Goal: Task Accomplishment & Management: Complete application form

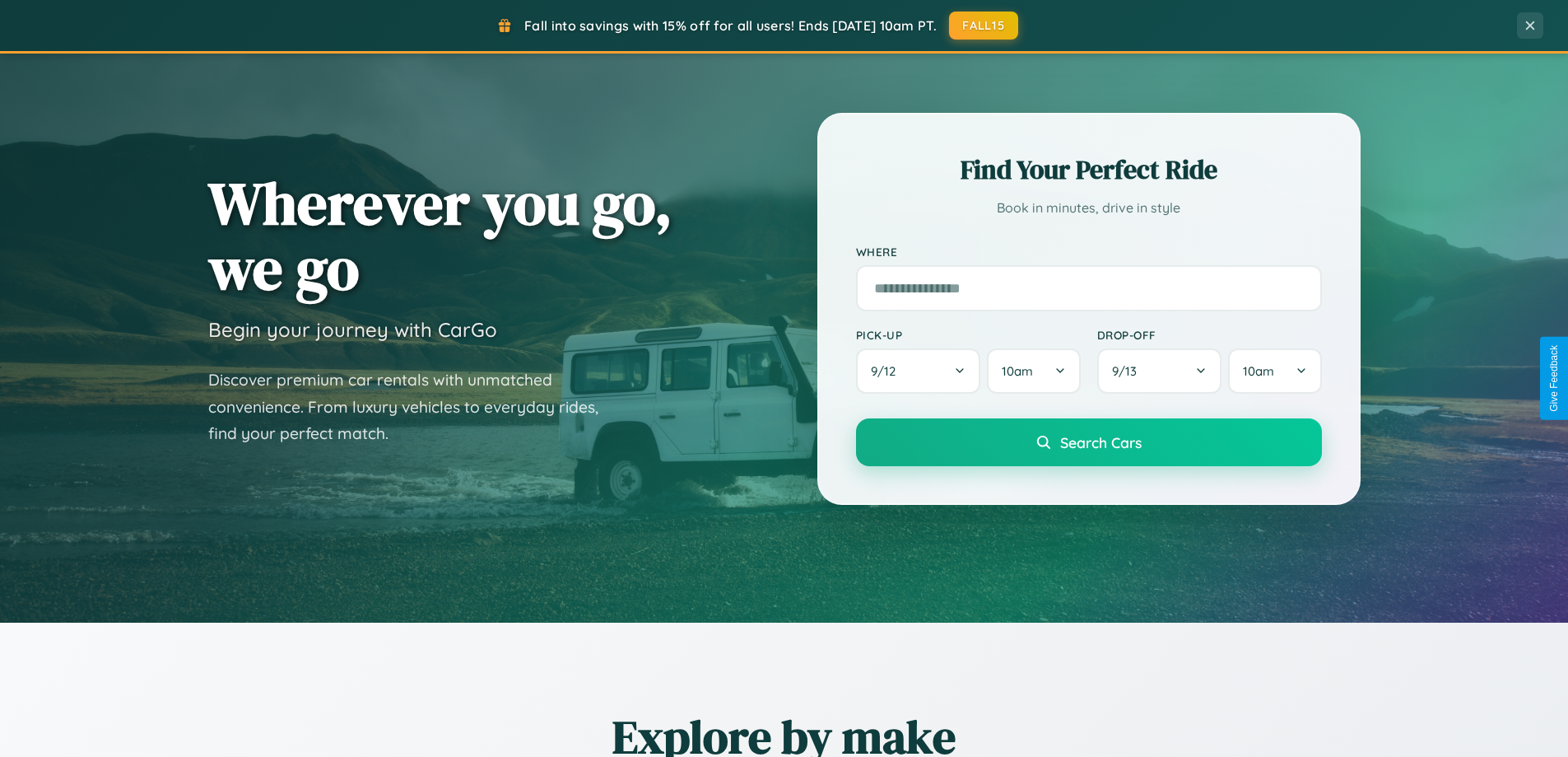
scroll to position [710, 0]
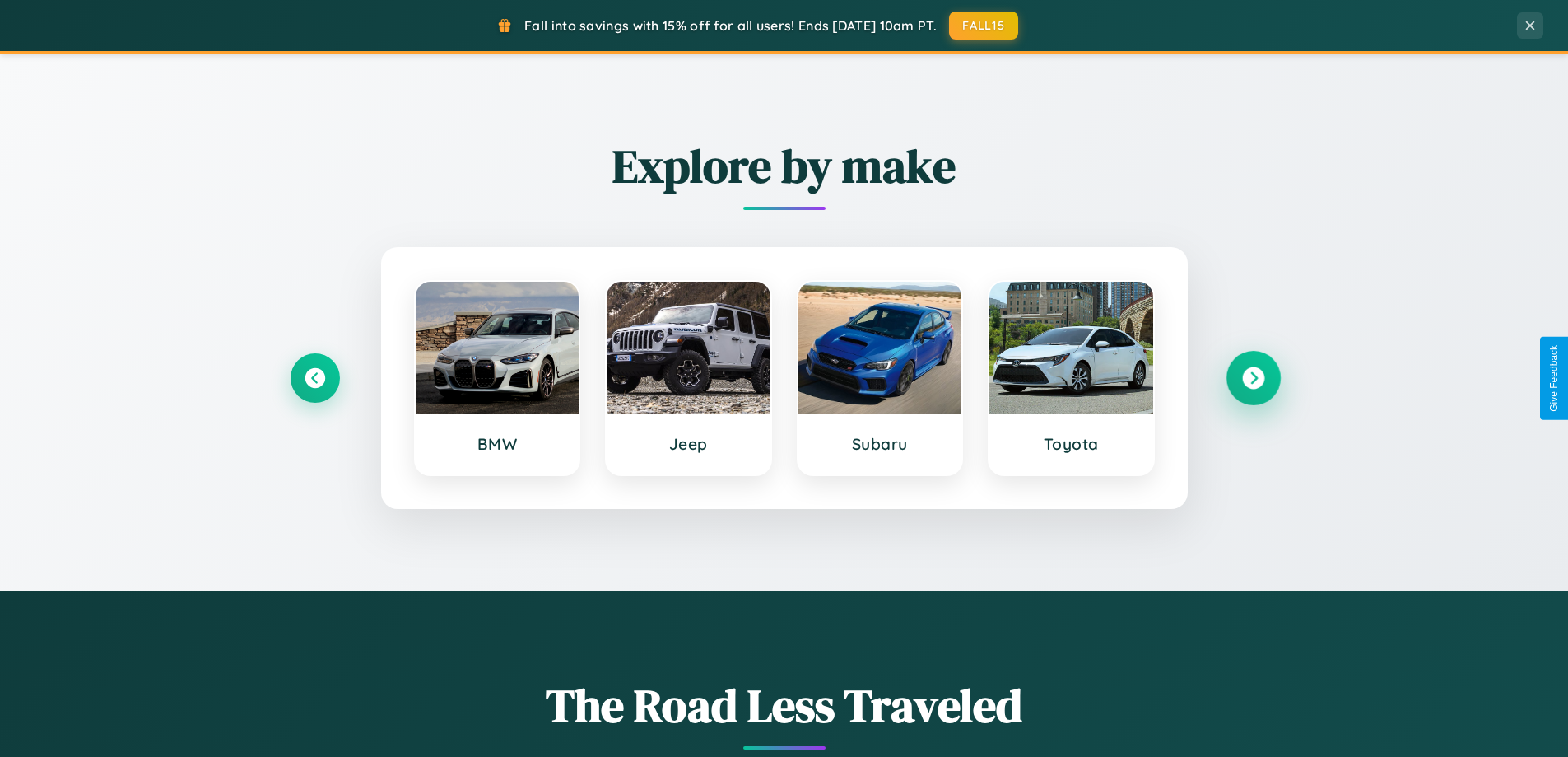
click at [1252, 378] on icon at bounding box center [1253, 378] width 23 height 23
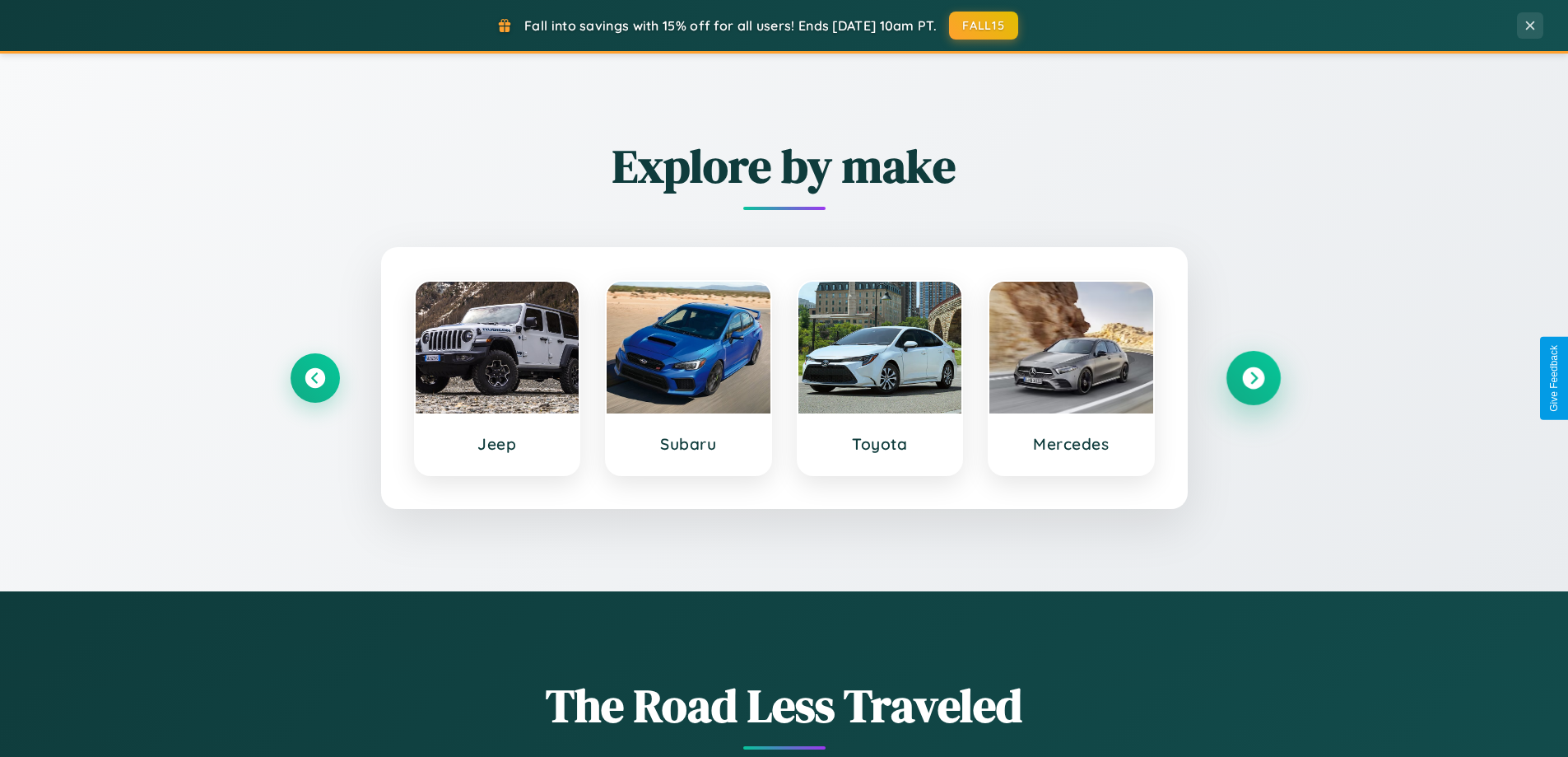
click at [1252, 378] on icon at bounding box center [1253, 378] width 23 height 23
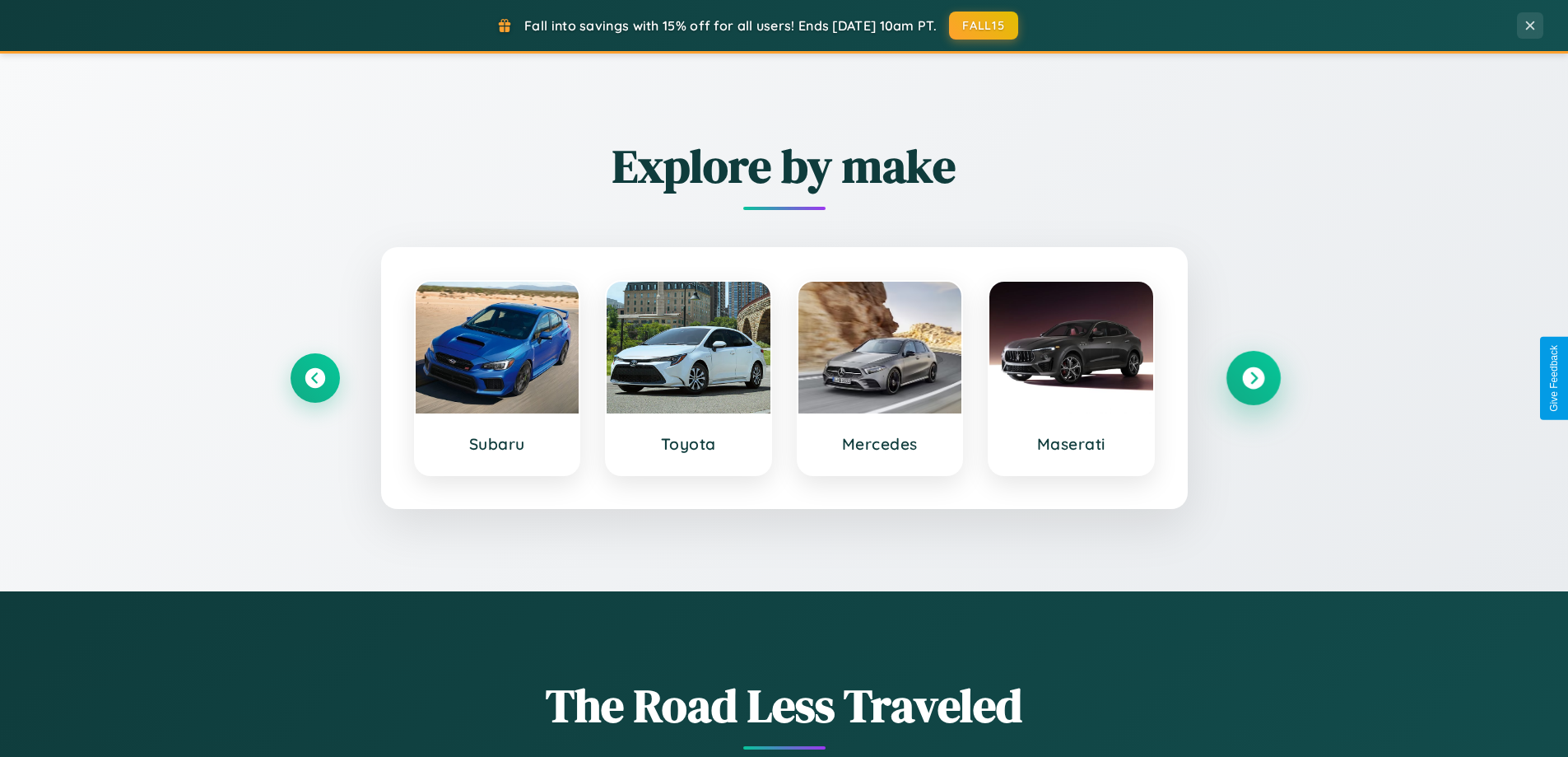
scroll to position [1133, 0]
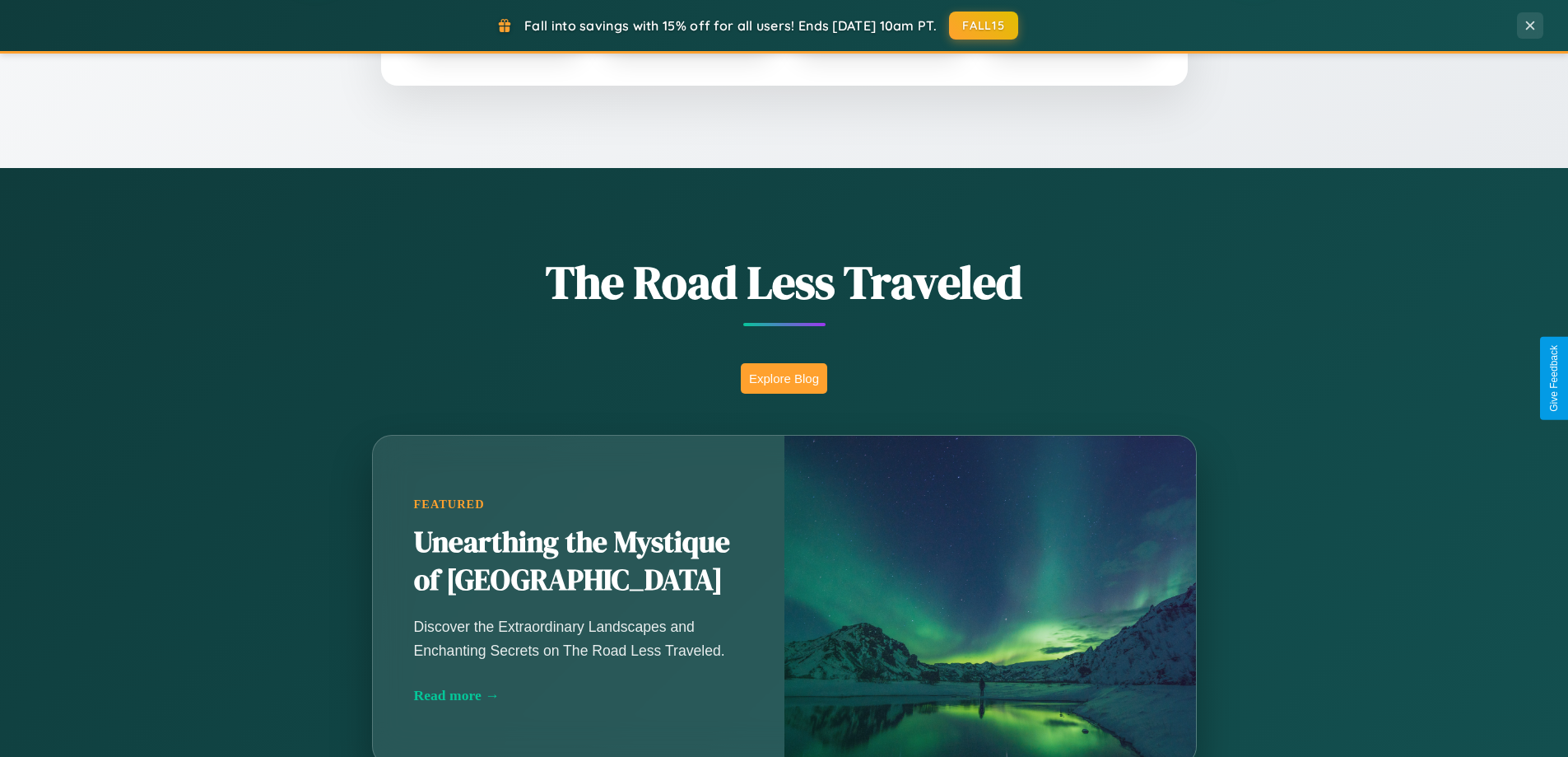
click at [783, 378] on button "Explore Blog" at bounding box center [784, 378] width 86 height 30
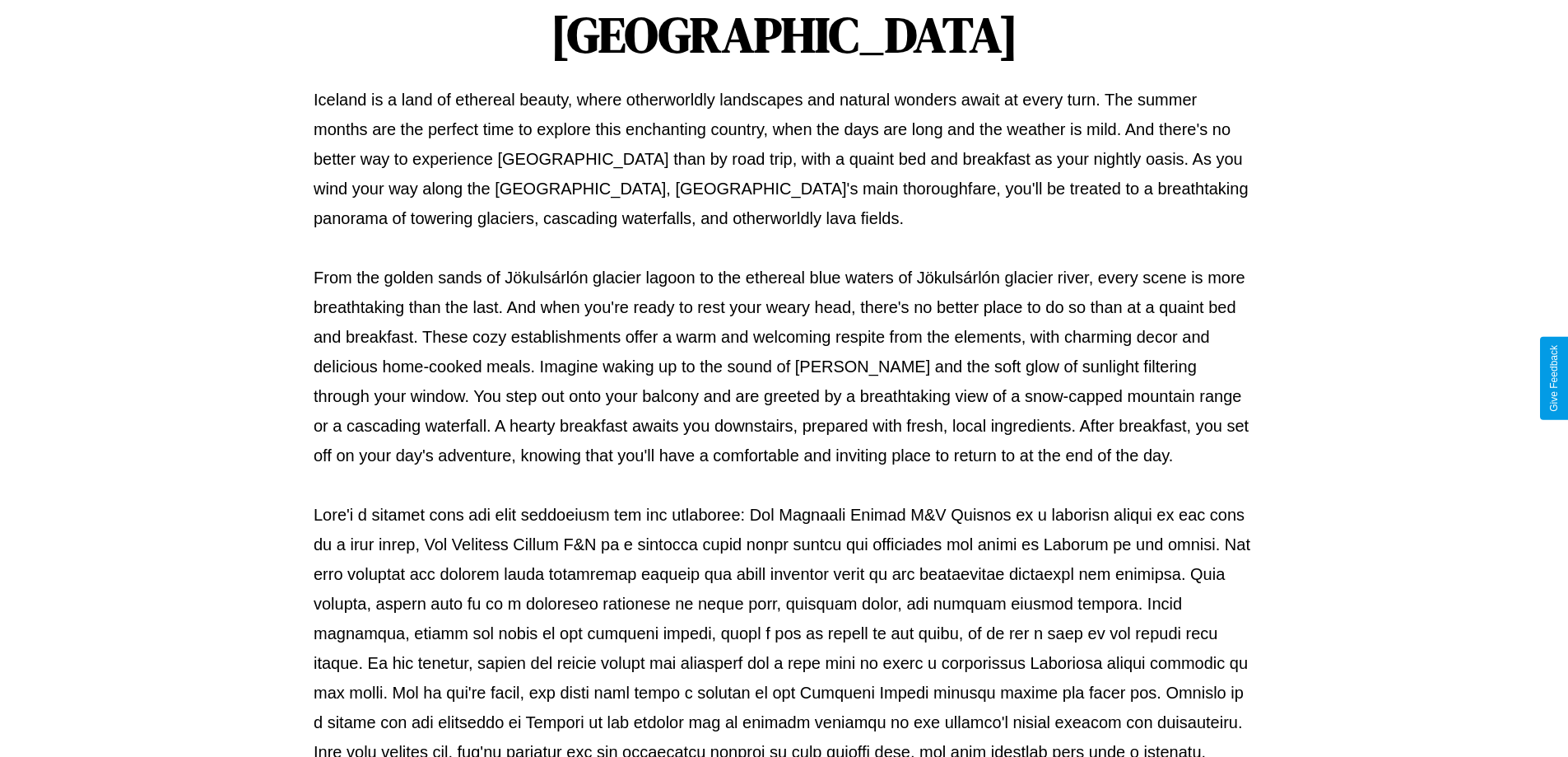
scroll to position [533, 0]
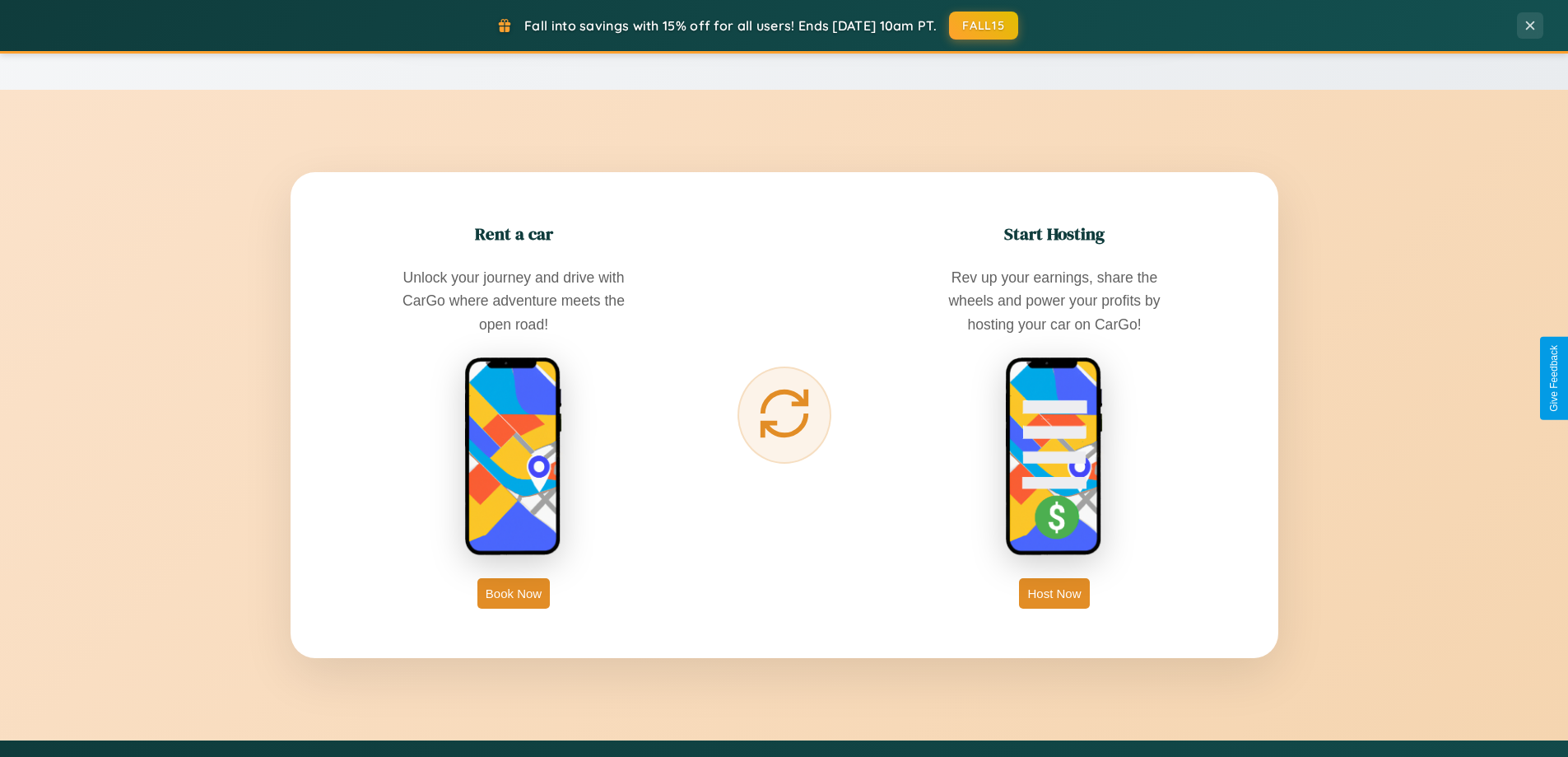
scroll to position [2646, 0]
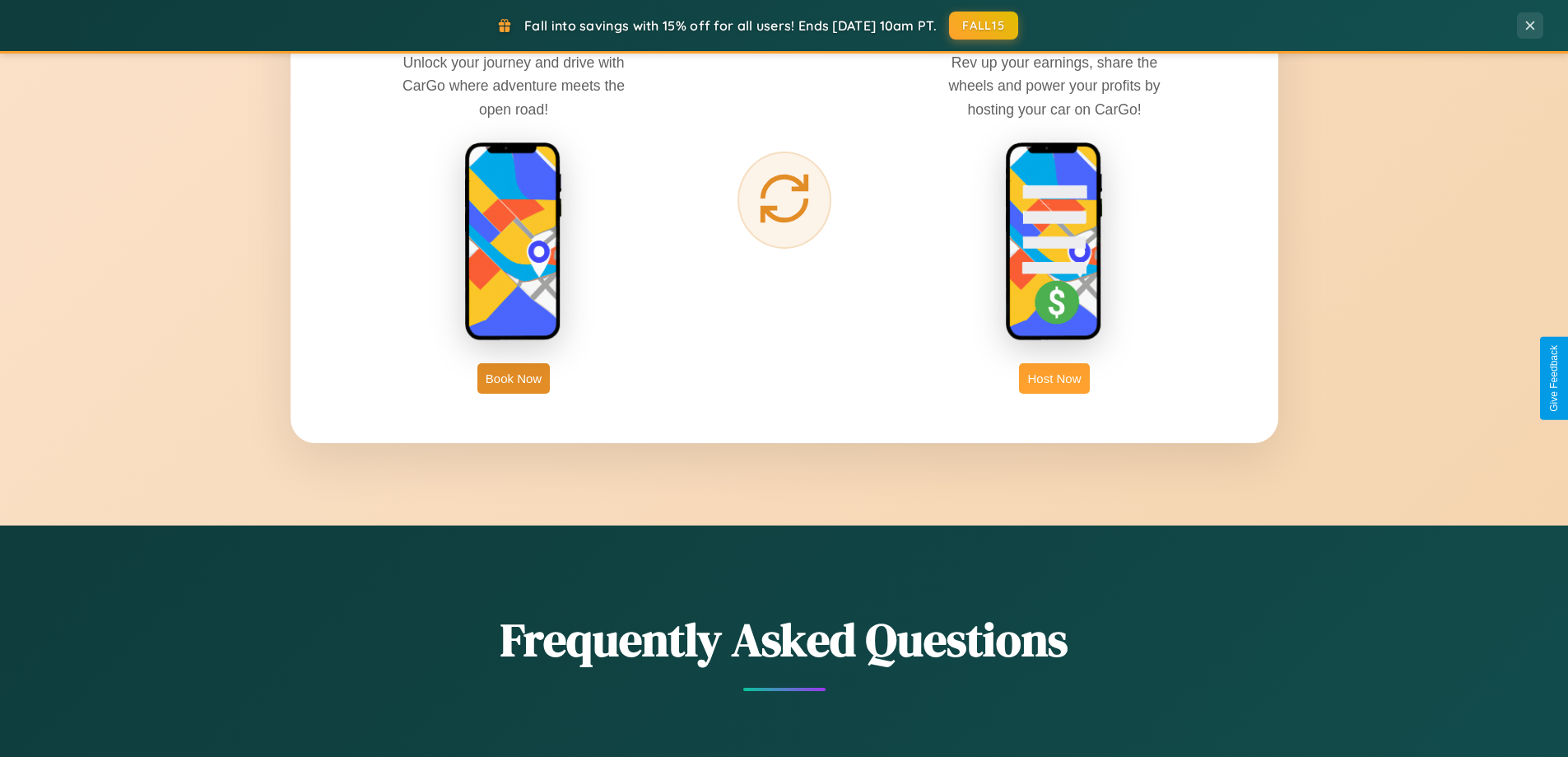
click at [1054, 378] on button "Host Now" at bounding box center [1053, 378] width 70 height 30
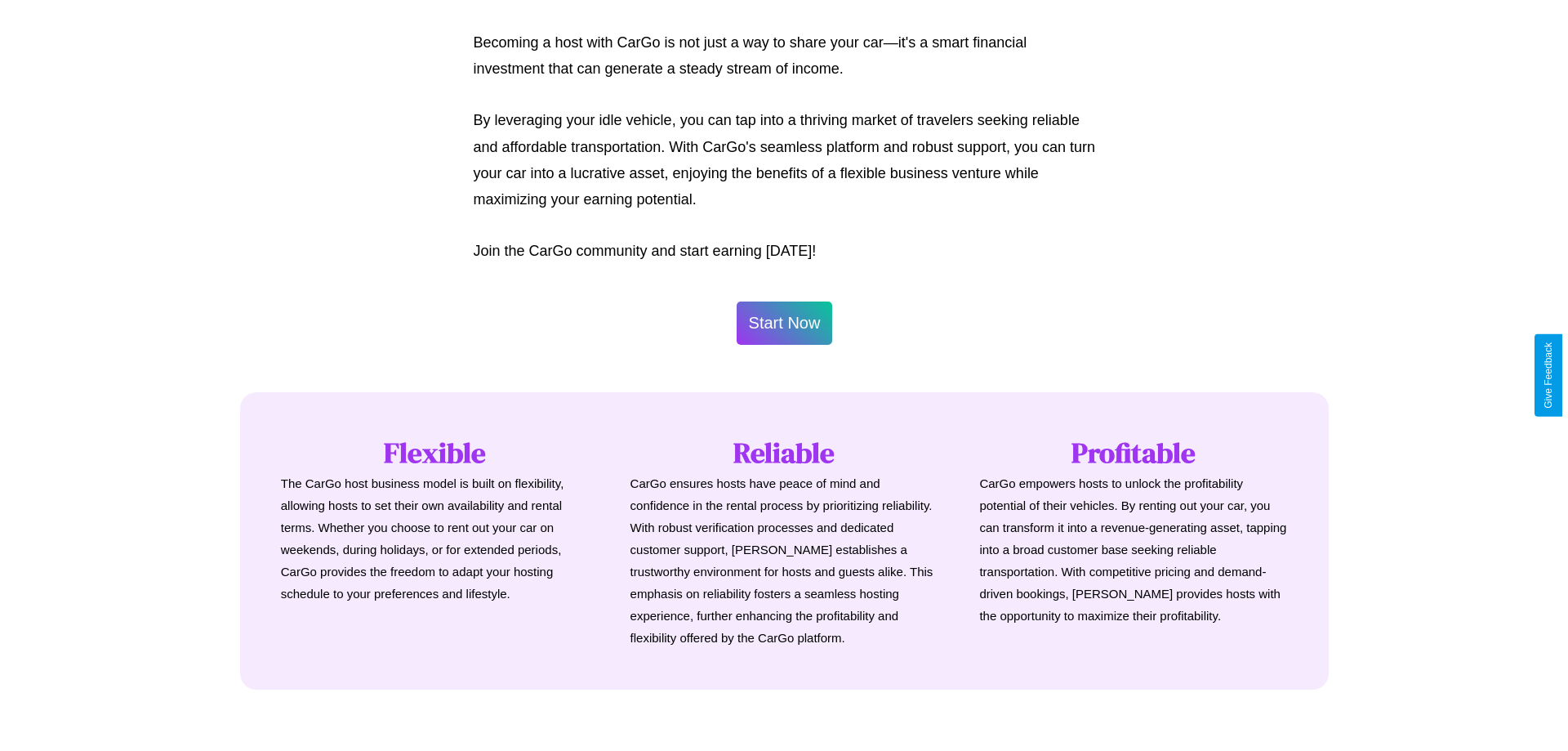
scroll to position [789, 0]
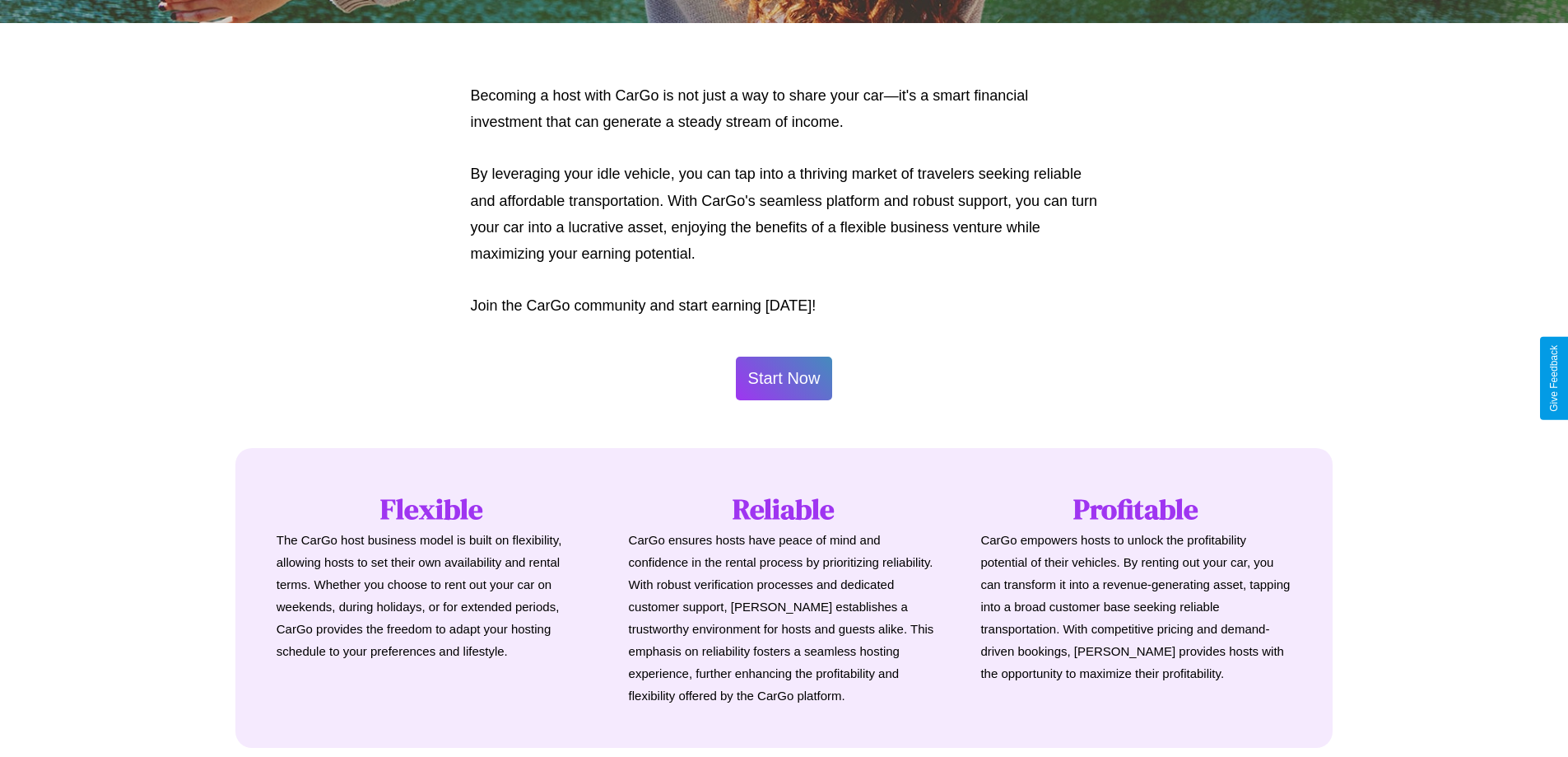
click at [783, 378] on button "Start Now" at bounding box center [784, 378] width 97 height 43
